Goal: Find specific page/section: Find specific page/section

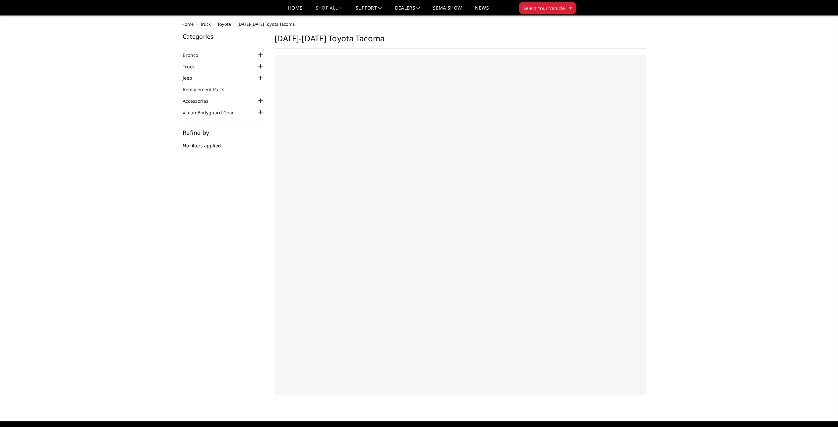
scroll to position [33, 0]
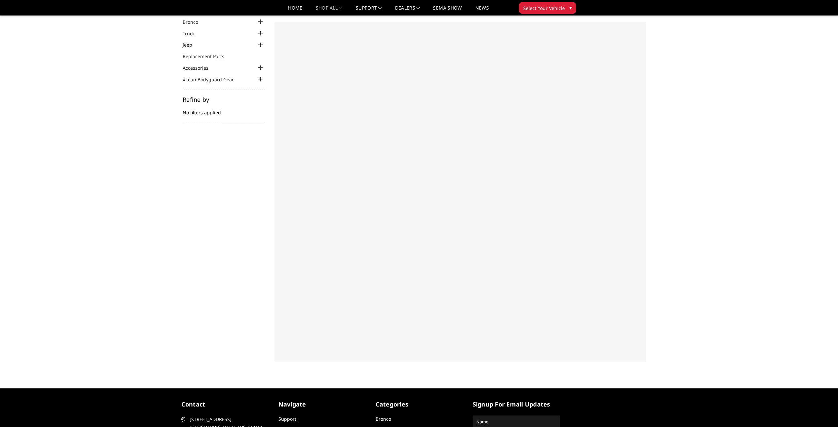
select select "US"
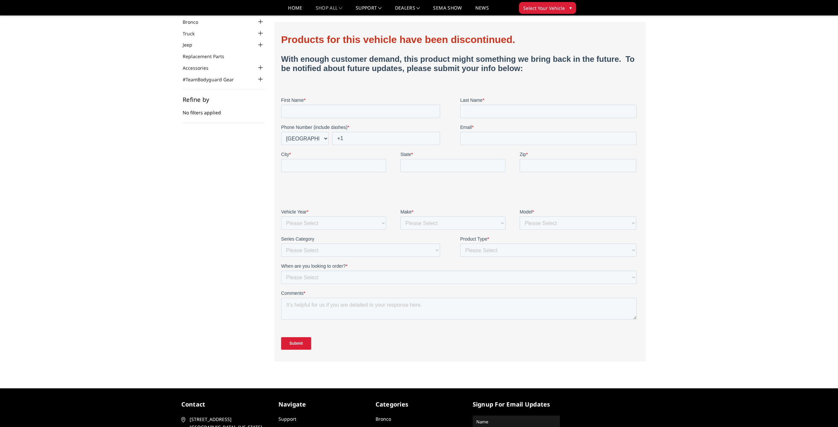
scroll to position [0, 0]
click at [628, 276] on select "Please Select Immediately Within a month 1-3 months More than 90 days out" at bounding box center [458, 276] width 355 height 13
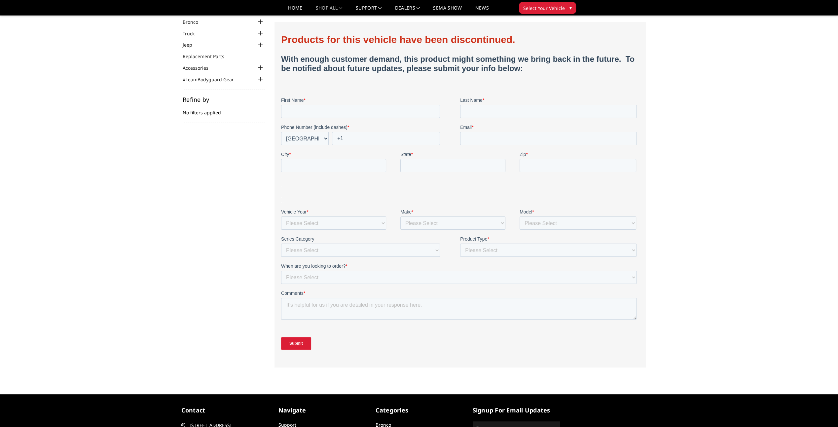
click at [722, 178] on div "Home Truck Toyota [DATE]-[DATE] Toyota Tacoma Categories Bronco [DATE]-[DATE] B…" at bounding box center [419, 183] width 838 height 388
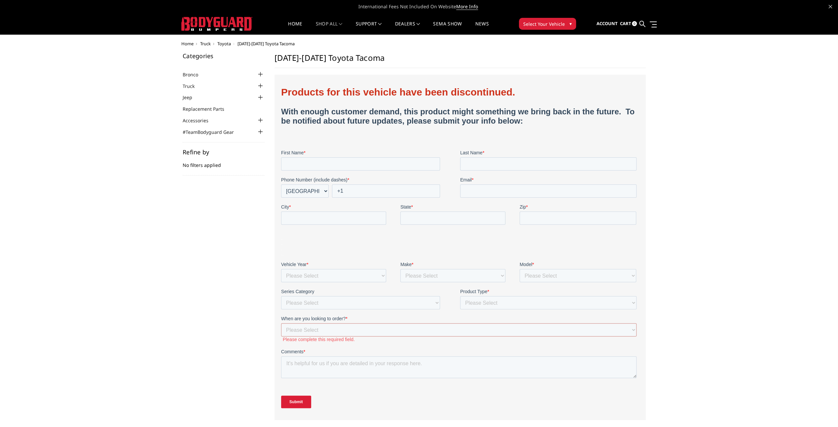
click at [260, 86] on div at bounding box center [261, 86] width 8 height 8
click at [199, 152] on link "DBL Designs Trucks" at bounding box center [225, 153] width 79 height 7
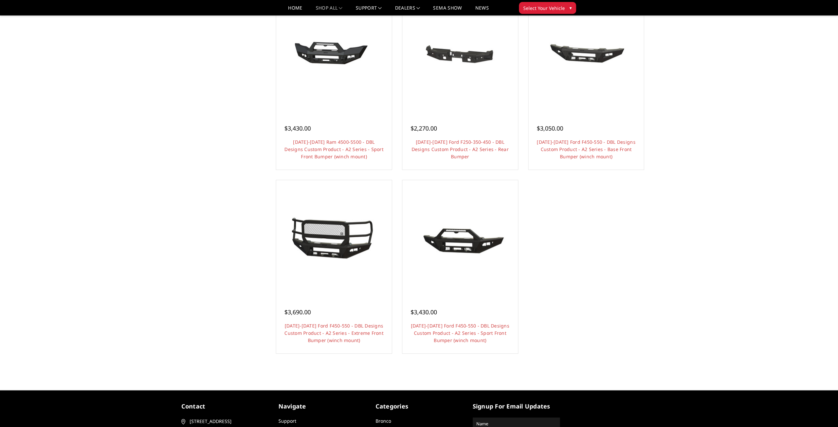
scroll to position [528, 0]
